Goal: Information Seeking & Learning: Learn about a topic

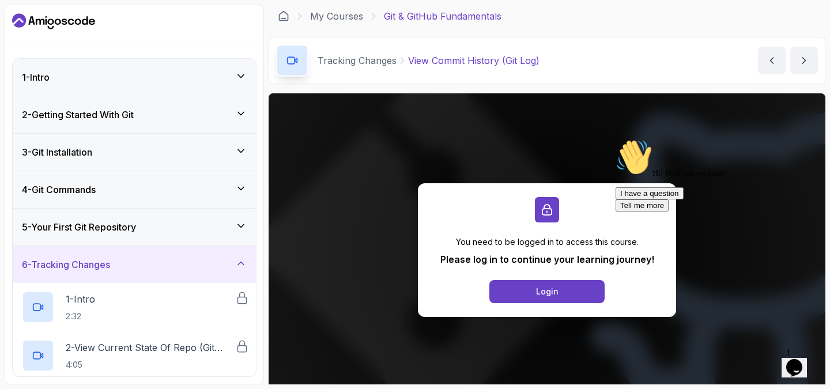
click at [76, 14] on icon "Dashboard" at bounding box center [53, 21] width 83 height 18
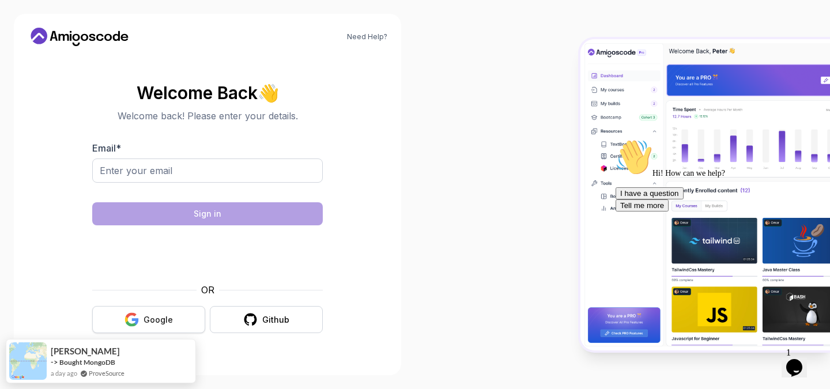
click at [171, 311] on button "Google" at bounding box center [148, 319] width 113 height 27
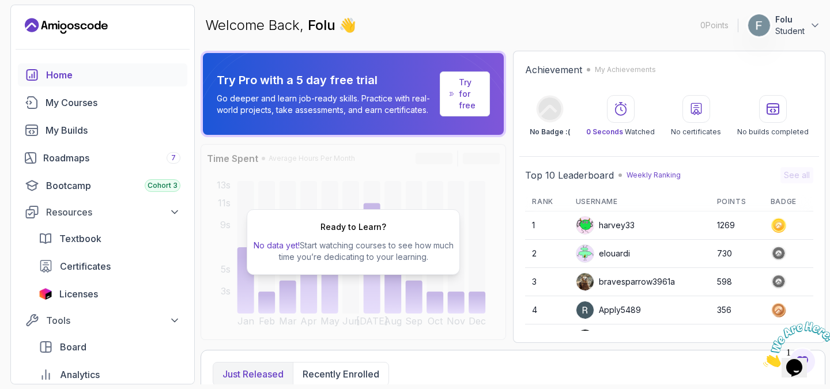
click at [134, 55] on div at bounding box center [102, 49] width 183 height 28
click at [105, 93] on link "My Courses" at bounding box center [103, 102] width 170 height 23
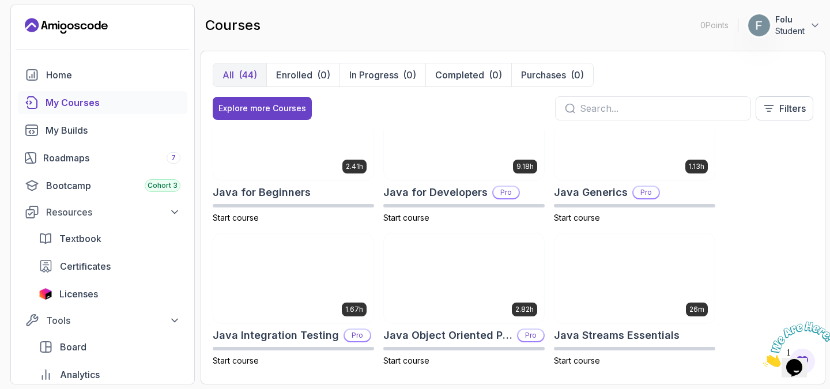
scroll to position [752, 0]
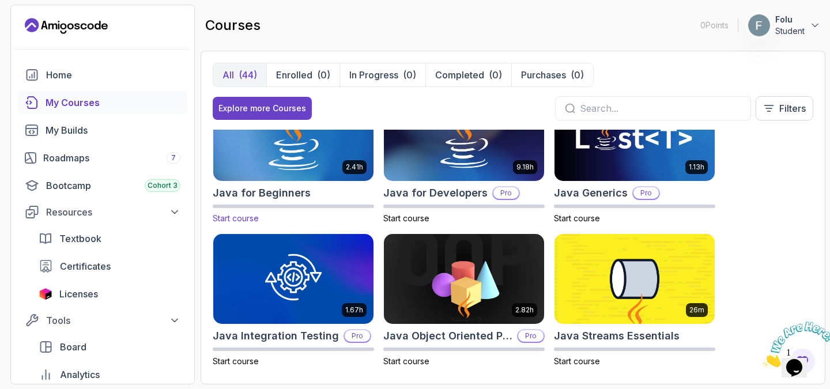
click at [325, 177] on img at bounding box center [293, 136] width 168 height 94
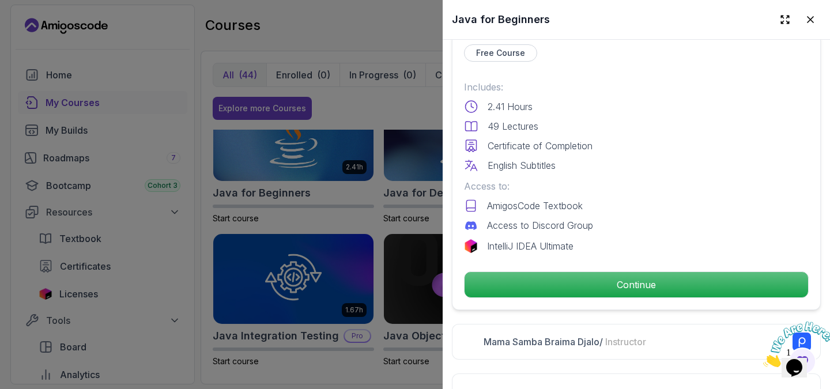
scroll to position [285, 0]
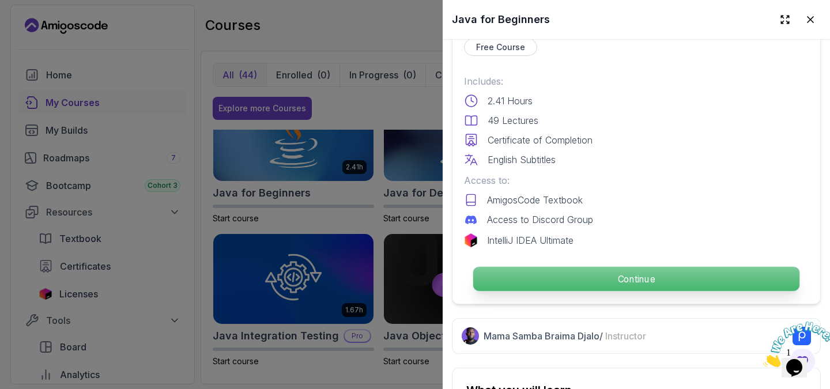
click at [582, 269] on p "Continue" at bounding box center [636, 279] width 326 height 24
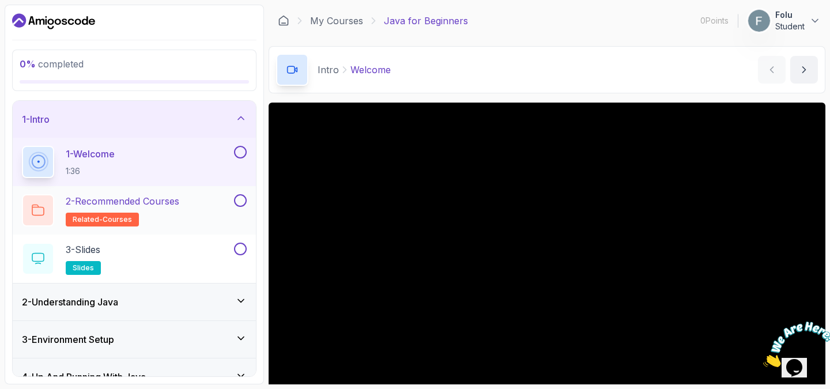
scroll to position [131, 0]
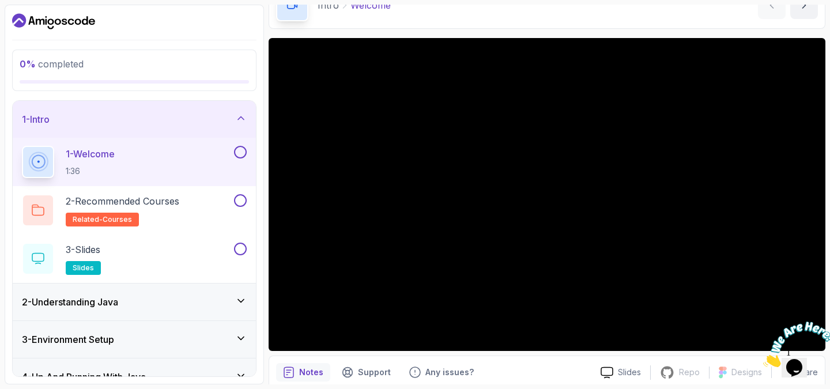
scroll to position [111, 0]
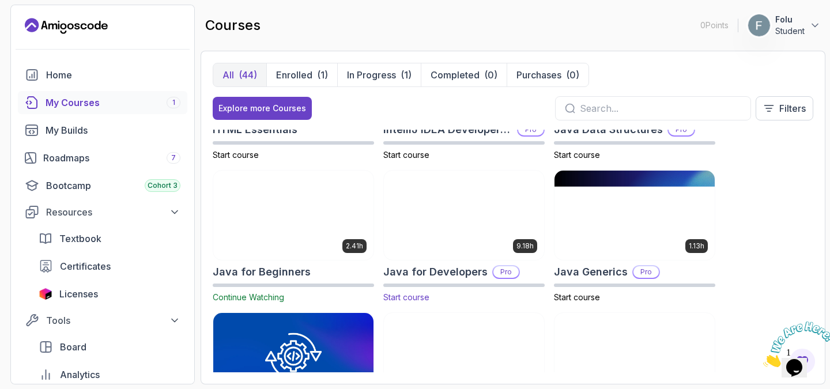
scroll to position [674, 0]
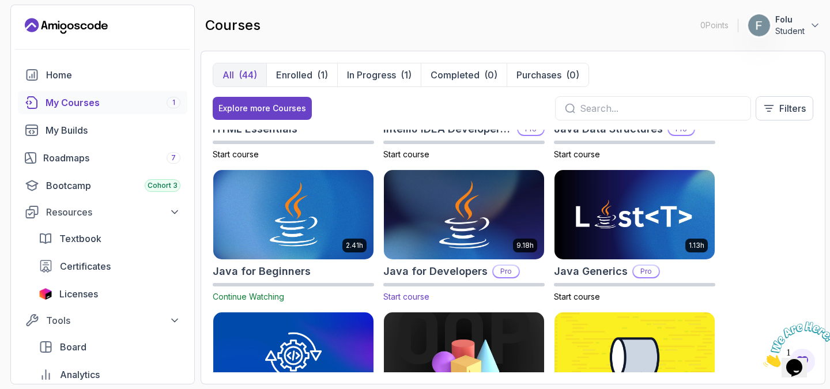
click at [433, 231] on img at bounding box center [464, 215] width 168 height 94
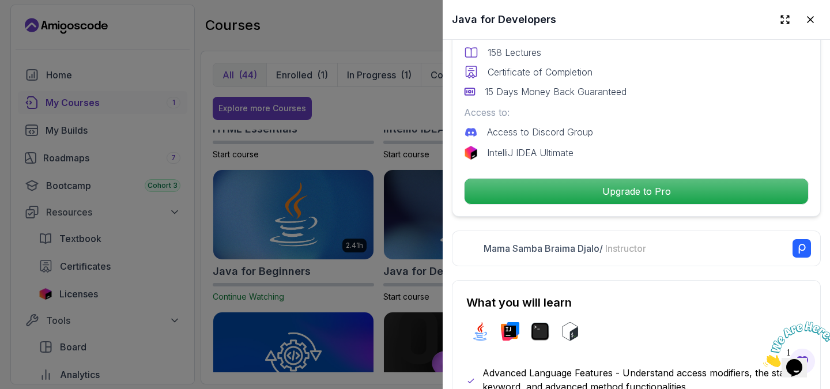
scroll to position [360, 0]
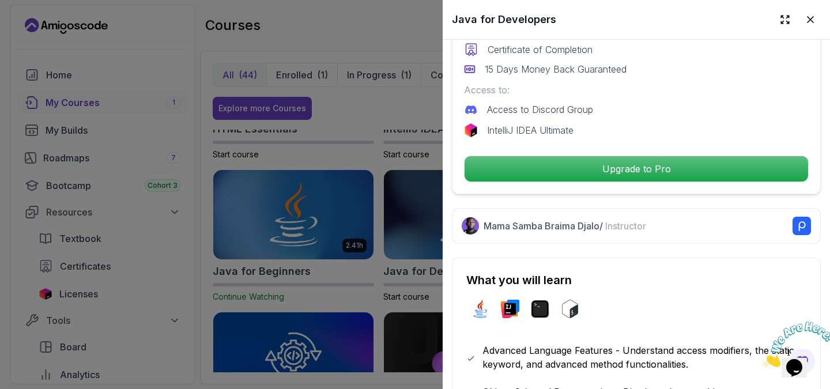
click at [342, 321] on div at bounding box center [415, 194] width 830 height 389
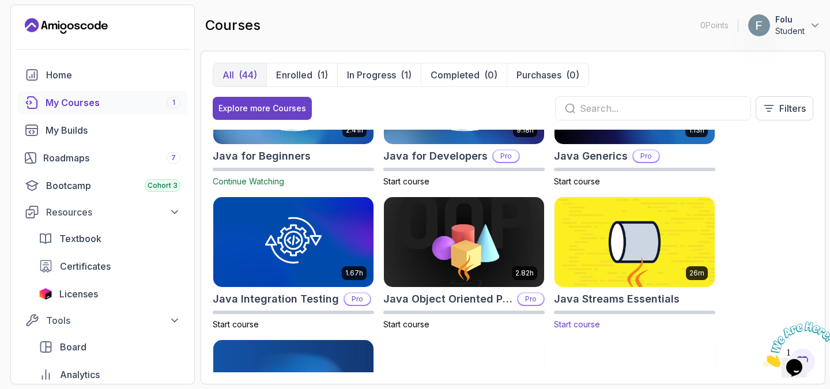
scroll to position [756, 0]
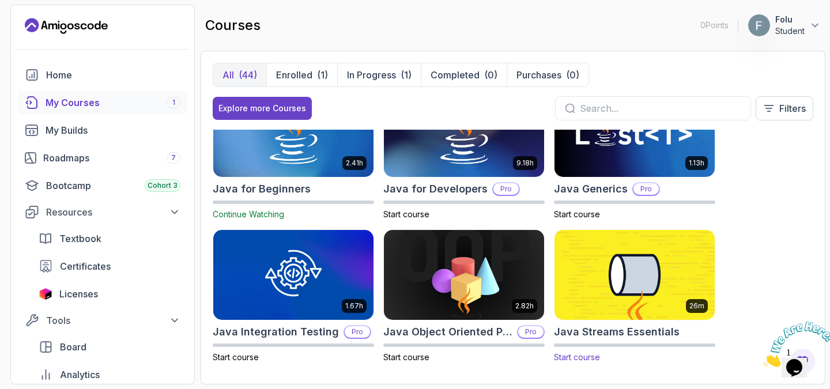
click at [613, 269] on img at bounding box center [635, 275] width 168 height 94
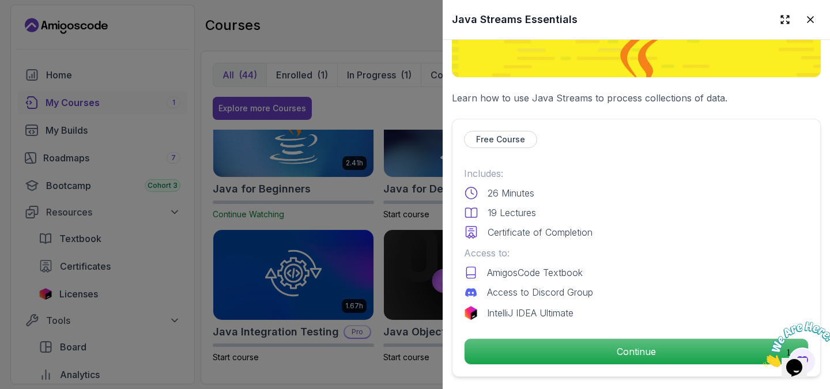
scroll to position [180, 0]
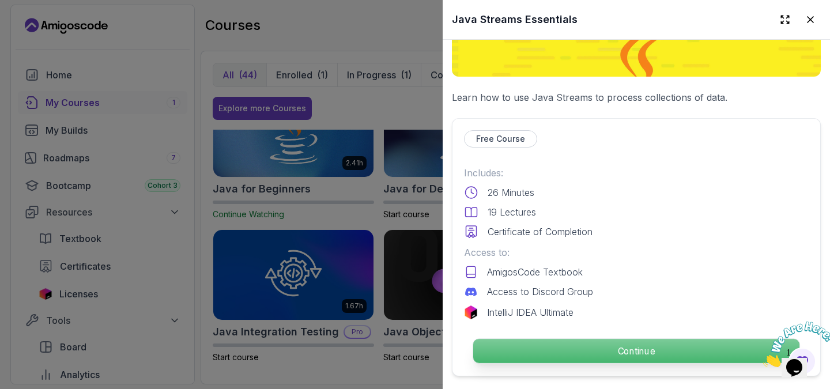
click at [621, 349] on p "Continue" at bounding box center [636, 351] width 326 height 24
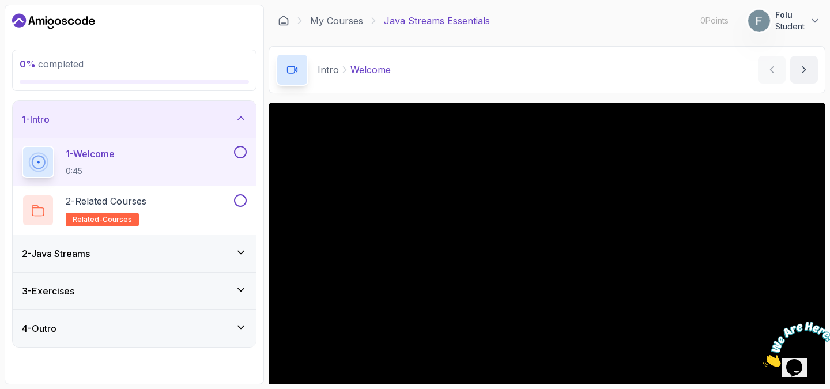
scroll to position [77, 0]
